Goal: Task Accomplishment & Management: Use online tool/utility

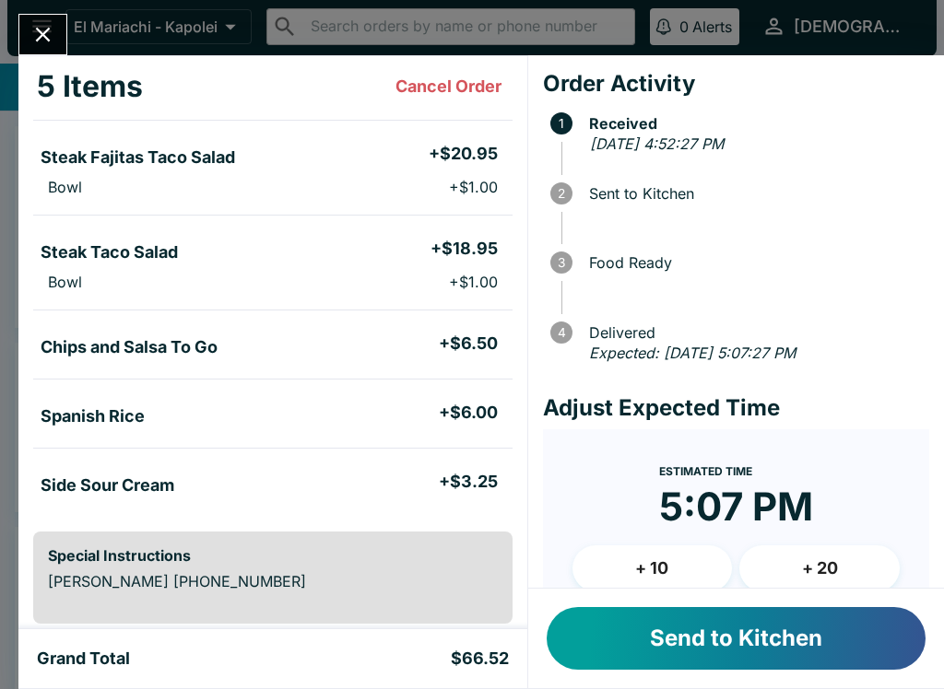
scroll to position [95, 0]
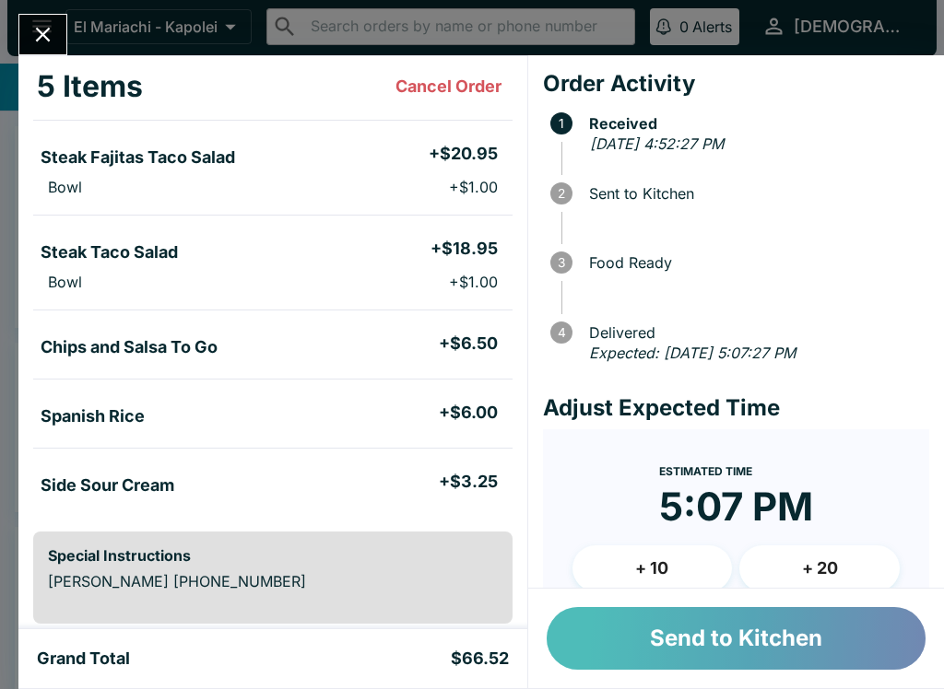
click at [687, 627] on button "Send to Kitchen" at bounding box center [735, 638] width 379 height 63
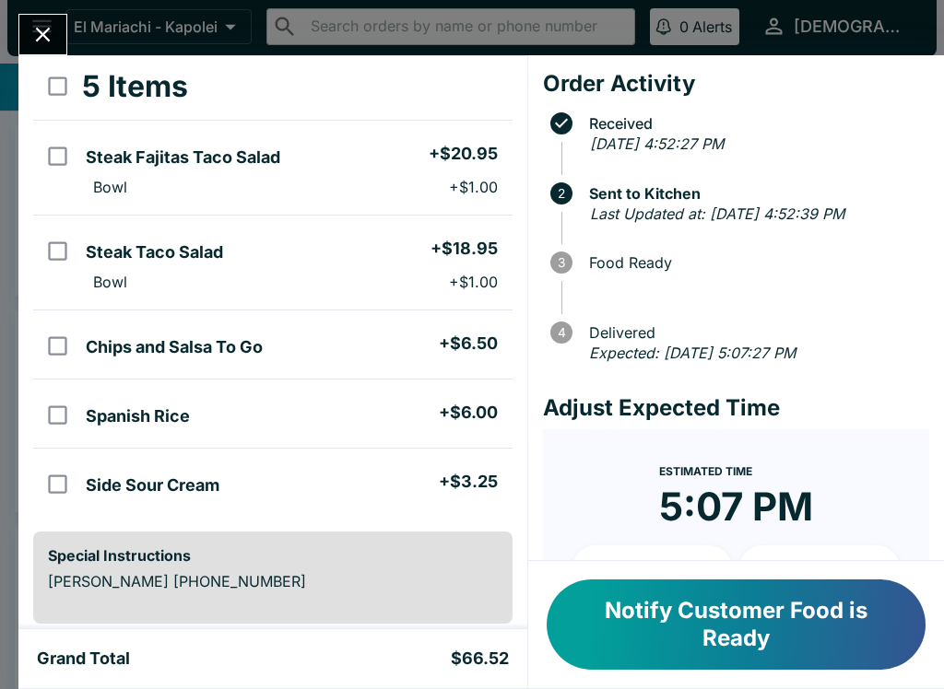
click at [150, 342] on h5 "Chips and Salsa To Go" at bounding box center [174, 347] width 177 height 22
checkbox input "true"
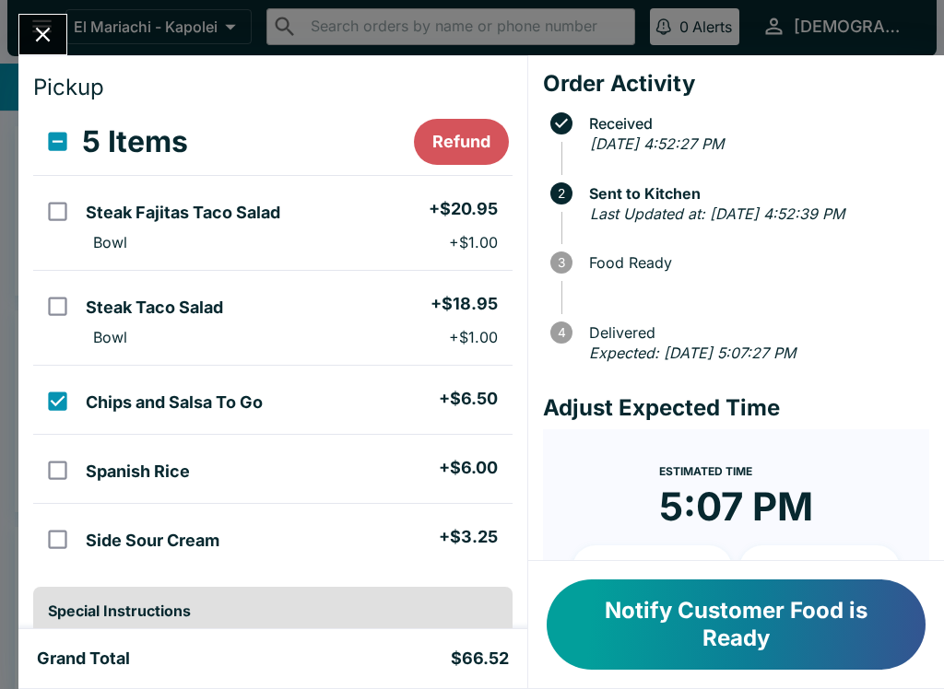
scroll to position [41, 0]
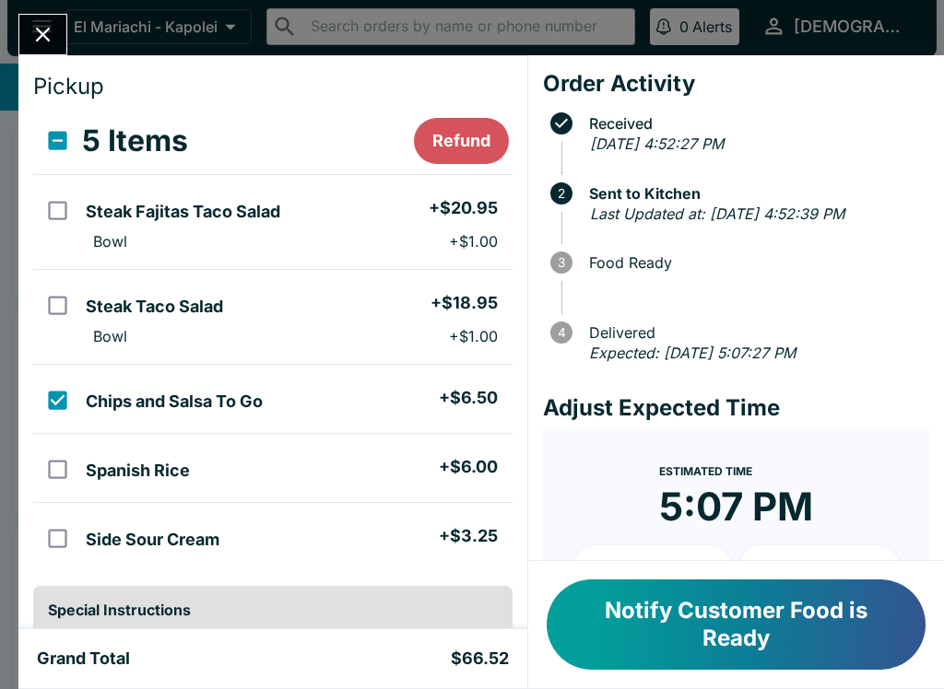
click at [273, 217] on h5 "Steak Fajitas Taco Salad" at bounding box center [183, 212] width 194 height 22
checkbox input "true"
click at [268, 319] on li "Steak Taco Salad + $18.95" at bounding box center [294, 304] width 433 height 39
checkbox input "true"
click at [315, 478] on li "Spanish Rice + $6.00" at bounding box center [294, 468] width 433 height 39
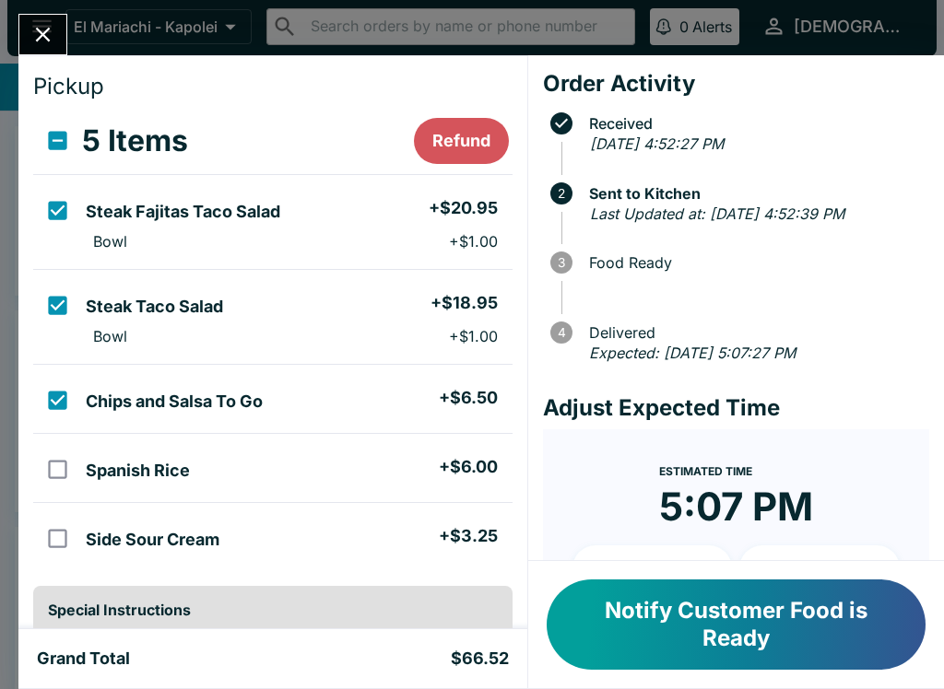
checkbox input "true"
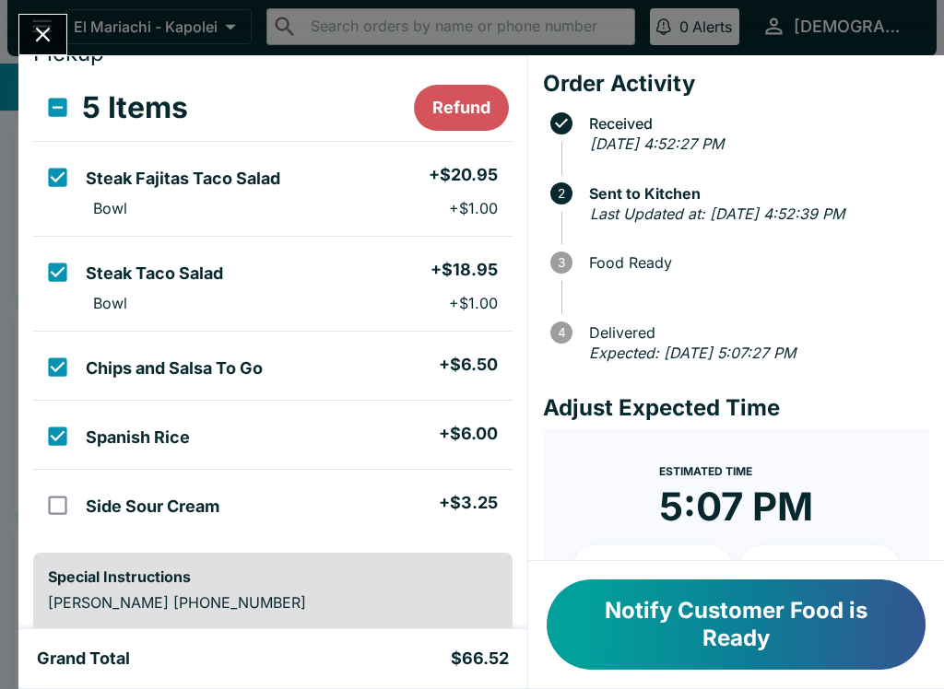
click at [290, 501] on li "Side Sour Cream + $3.25" at bounding box center [294, 504] width 433 height 39
checkbox input "true"
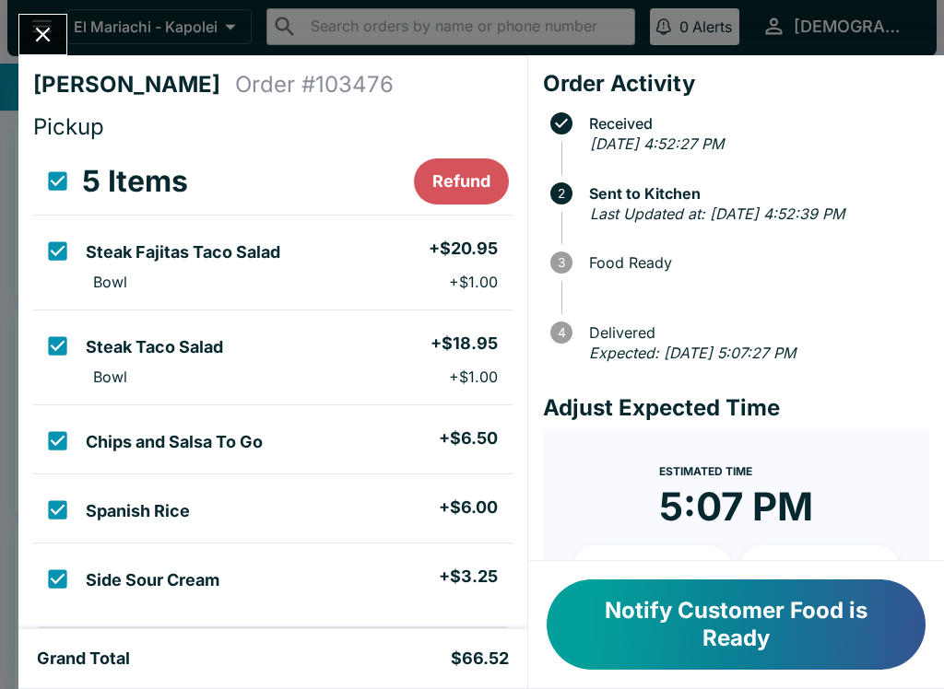
scroll to position [0, 0]
click at [70, 179] on input "select all" at bounding box center [57, 180] width 41 height 41
checkbox input "false"
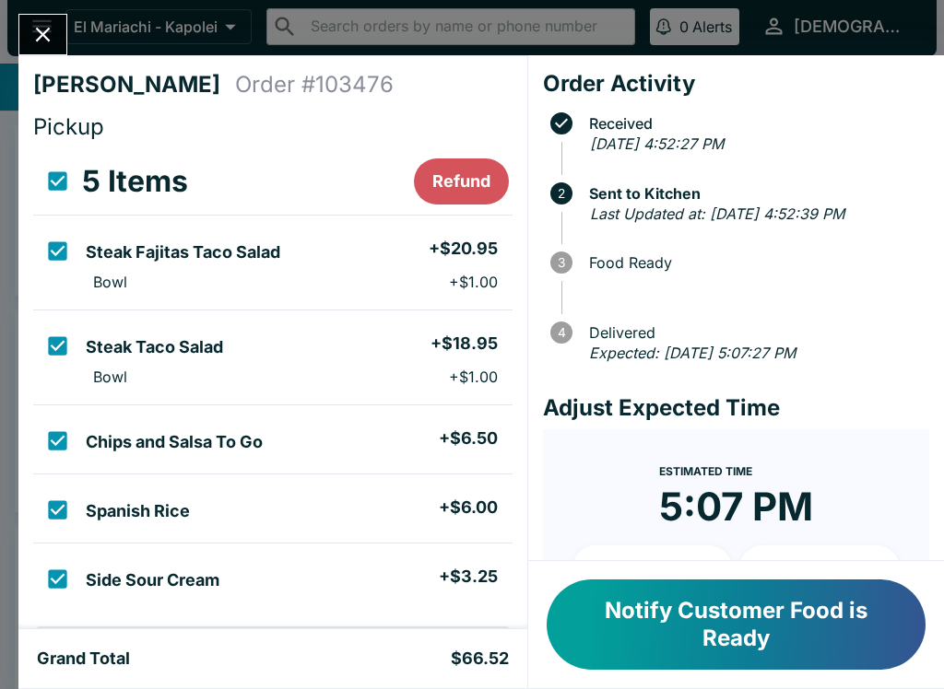
checkbox input "false"
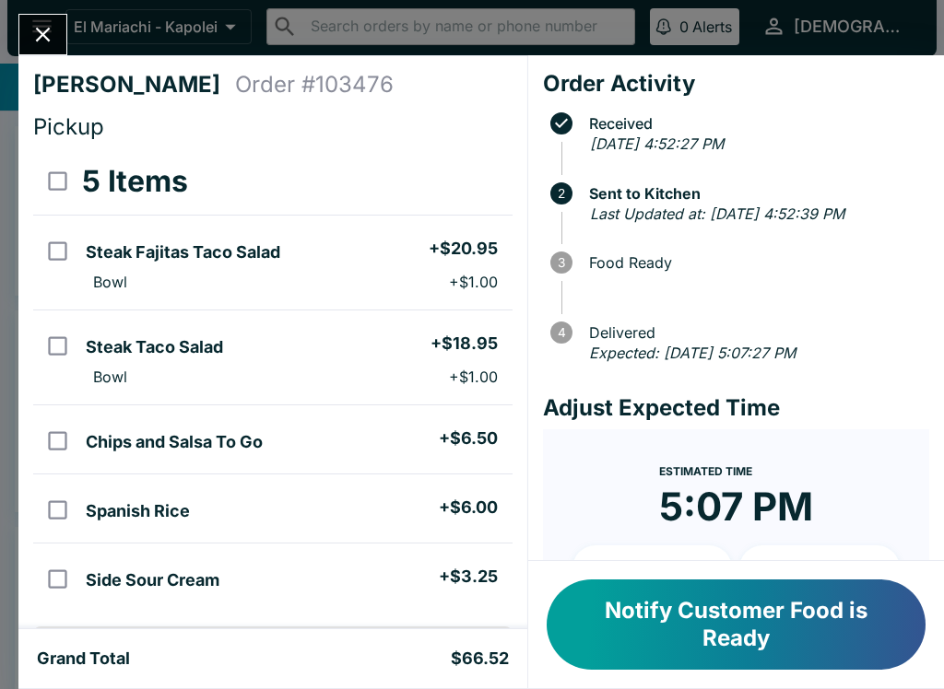
click at [674, 631] on button "Notify Customer Food is Ready" at bounding box center [735, 625] width 379 height 90
